Goal: Check status: Check status

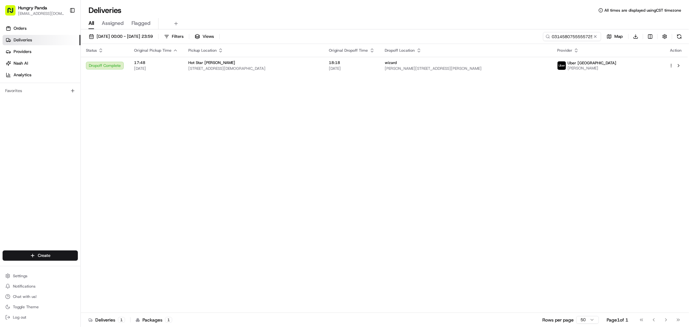
drag, startPoint x: 598, startPoint y: 37, endPoint x: 592, endPoint y: 36, distance: 5.5
click at [598, 36] on button at bounding box center [595, 36] width 6 height 6
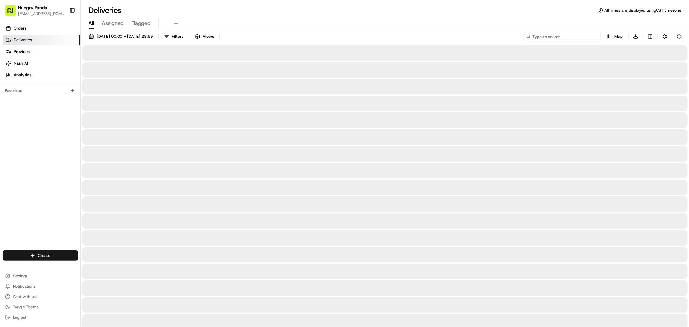
click at [572, 37] on input at bounding box center [562, 36] width 78 height 9
paste input "6907557435350719801927"
type input "6907557435350719801927"
click at [401, 33] on div "[DATE] 00:00 - [DATE] 23:59 Filters Views 6907557435350719801927 Map Download" at bounding box center [385, 38] width 608 height 12
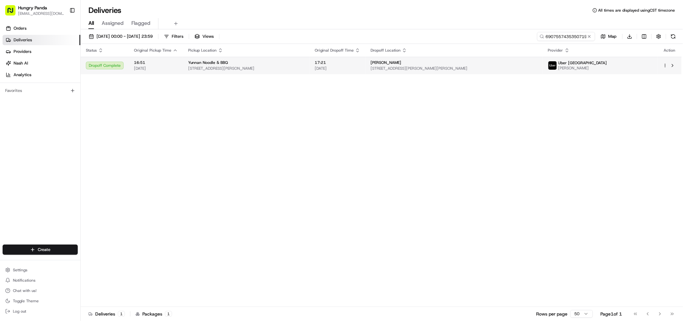
click at [508, 65] on div "[PERSON_NAME]" at bounding box center [454, 62] width 167 height 5
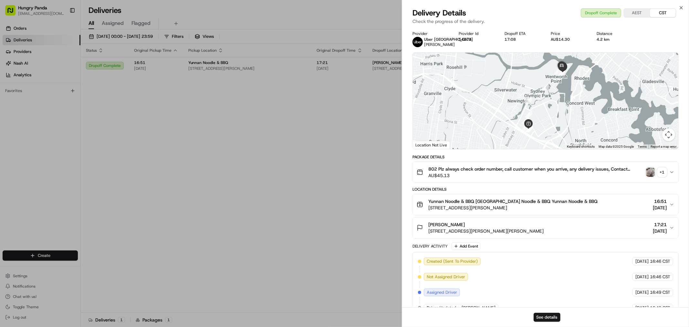
click at [662, 171] on div "+ 1" at bounding box center [661, 172] width 9 height 9
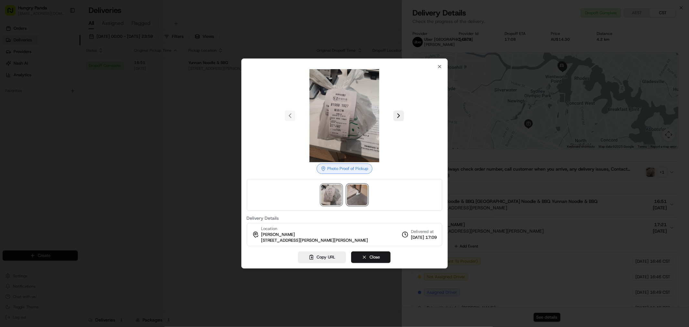
click at [348, 194] on img at bounding box center [357, 194] width 21 height 21
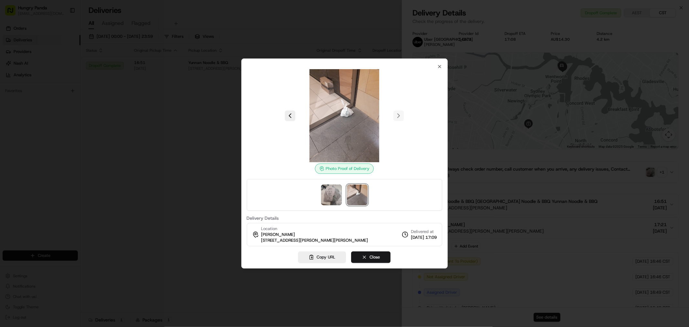
click at [187, 195] on div at bounding box center [344, 163] width 689 height 327
